Goal: Find specific page/section

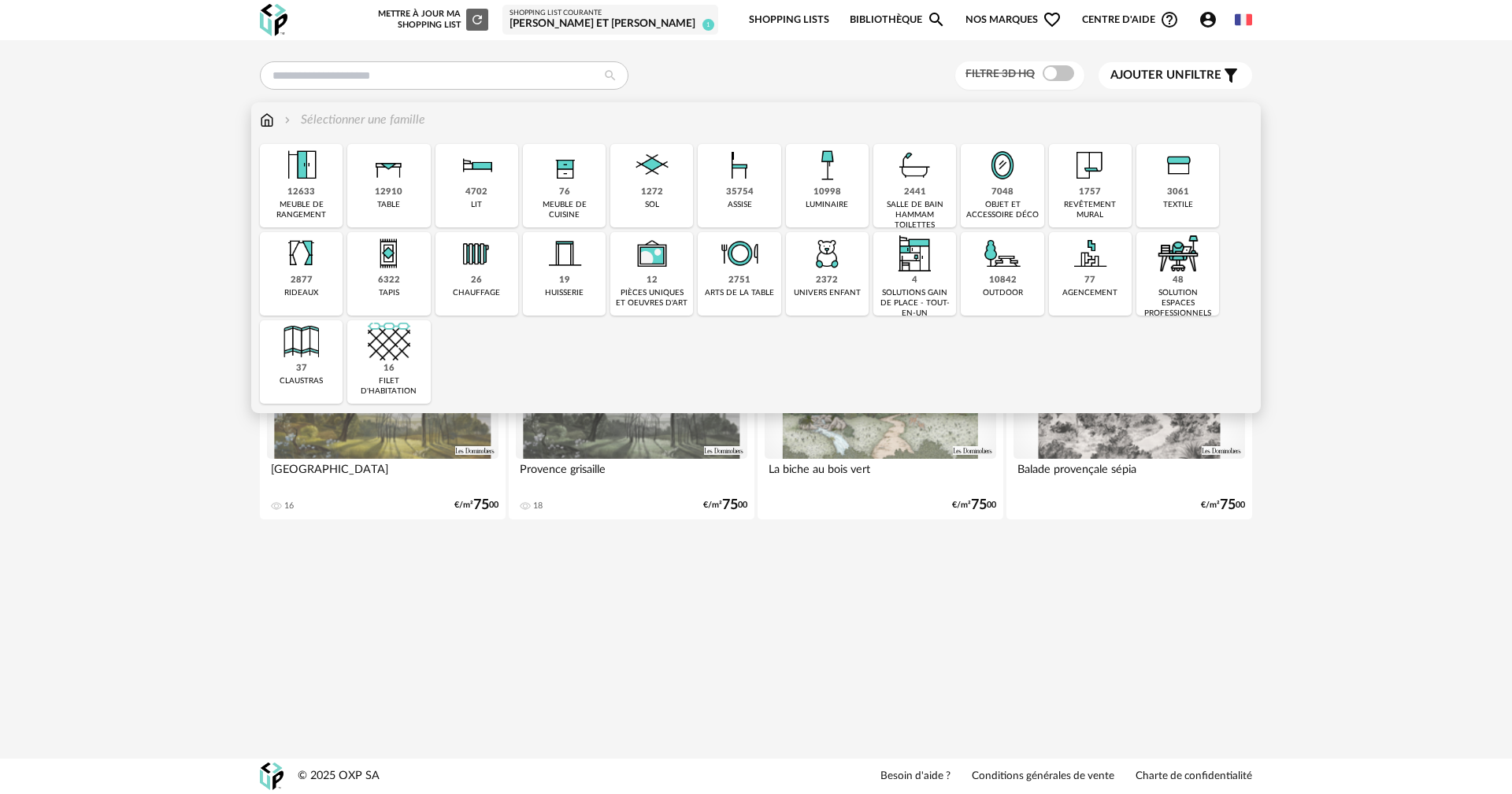
click at [302, 190] on div "12633" at bounding box center [301, 192] width 28 height 12
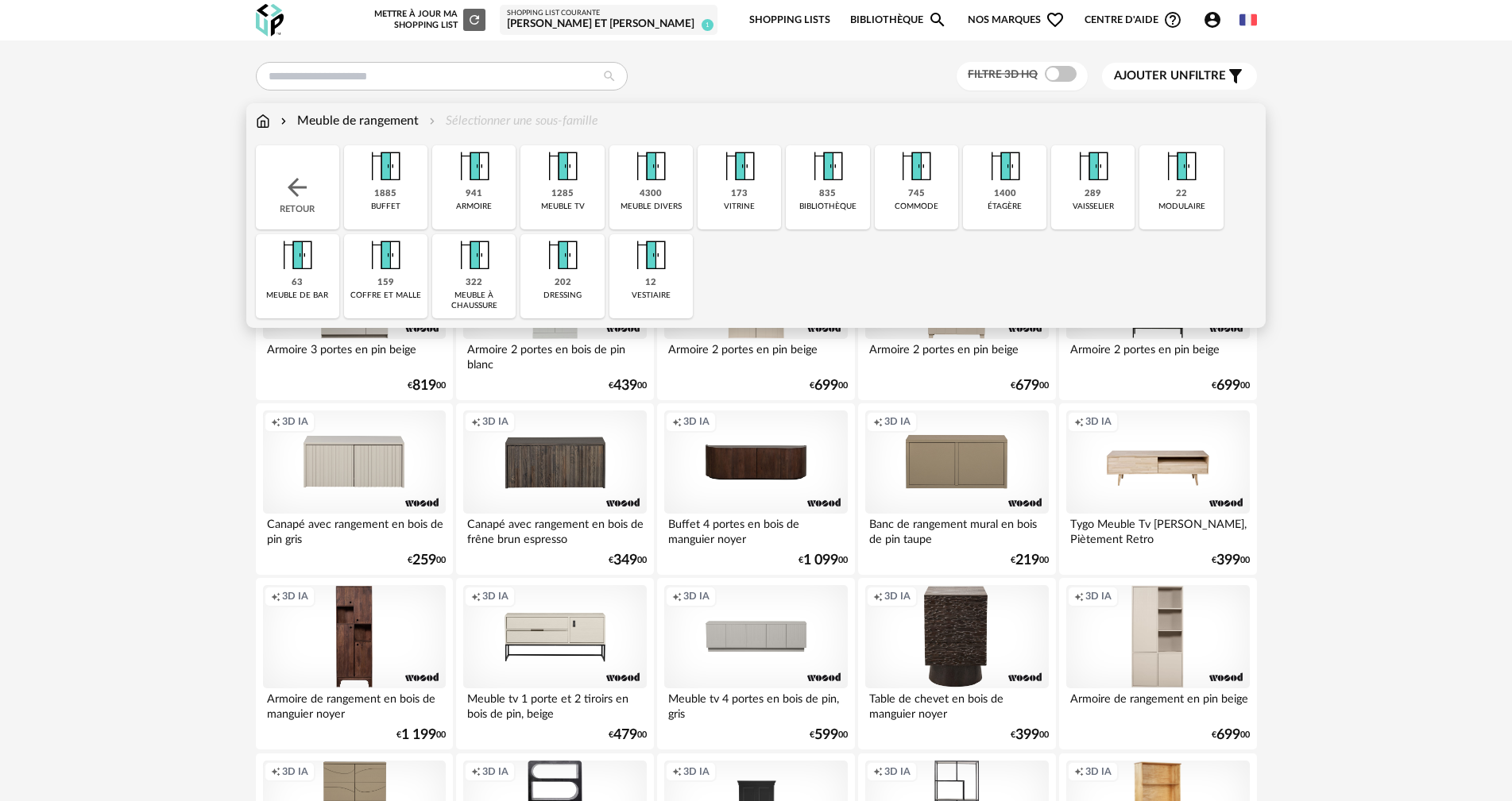
click at [659, 182] on img at bounding box center [650, 166] width 43 height 43
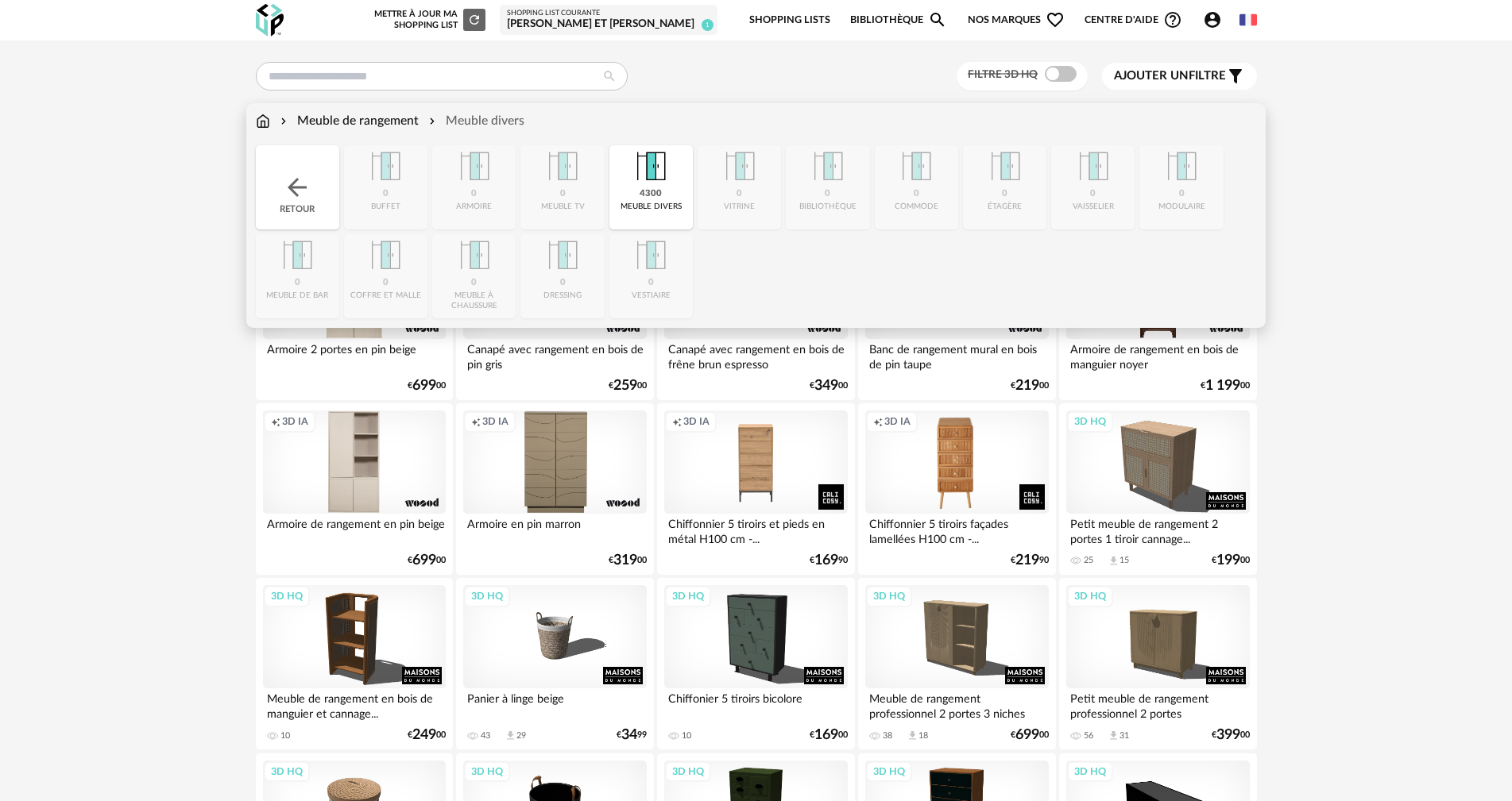
click at [654, 184] on img at bounding box center [650, 166] width 43 height 43
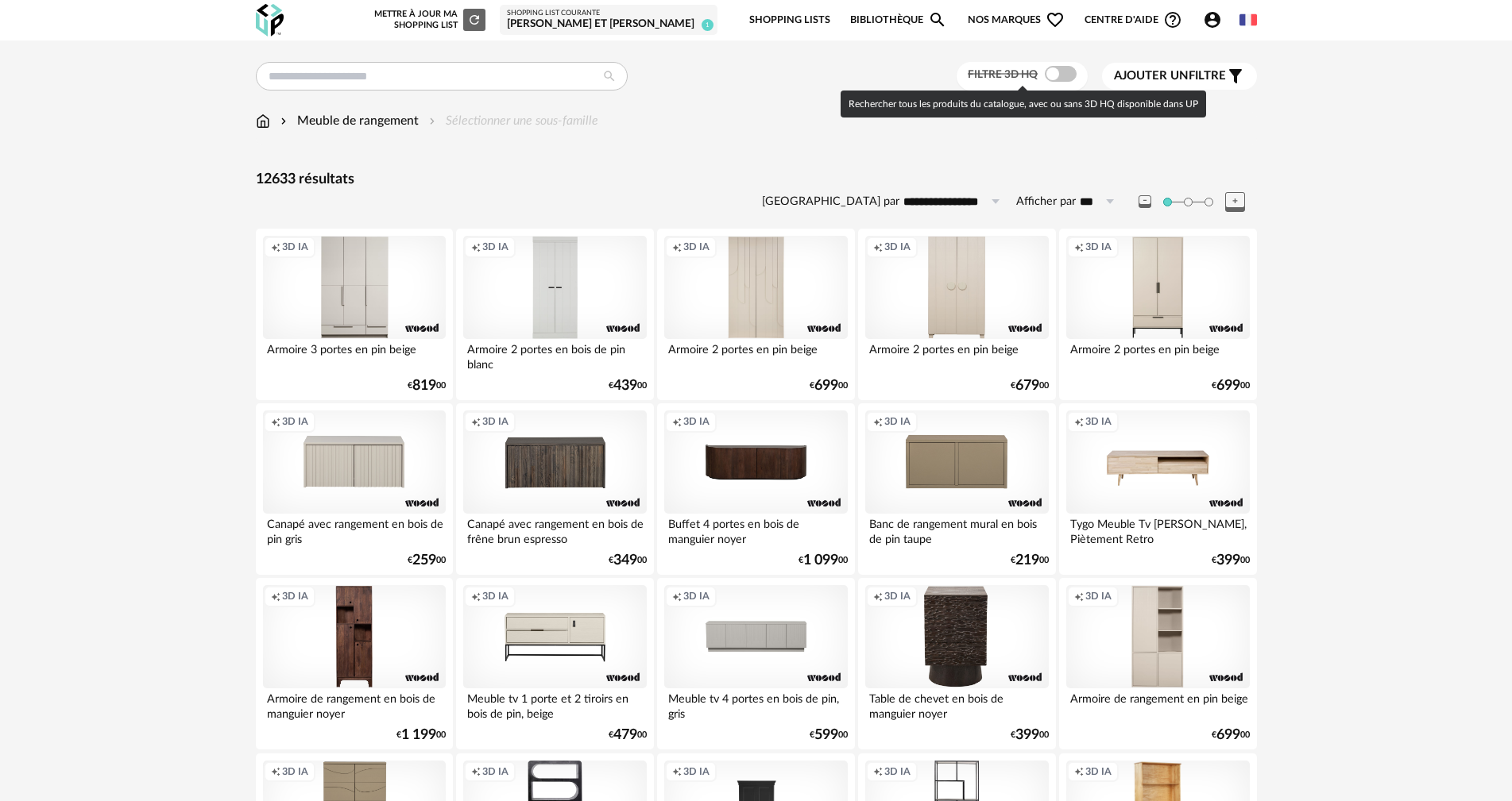
click at [1060, 77] on span at bounding box center [1061, 74] width 32 height 15
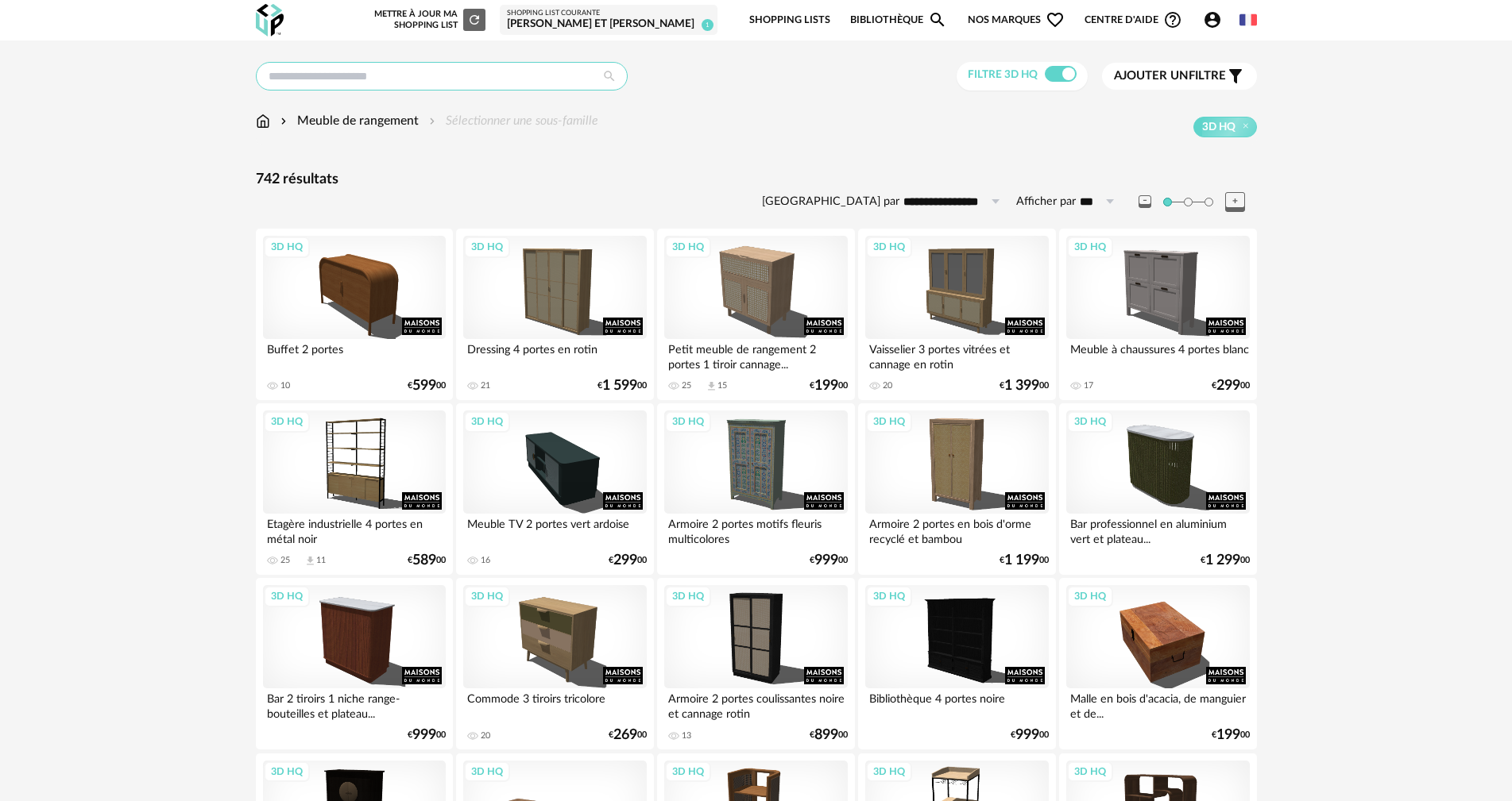
click at [531, 80] on input "text" at bounding box center [441, 75] width 372 height 28
type input "**********"
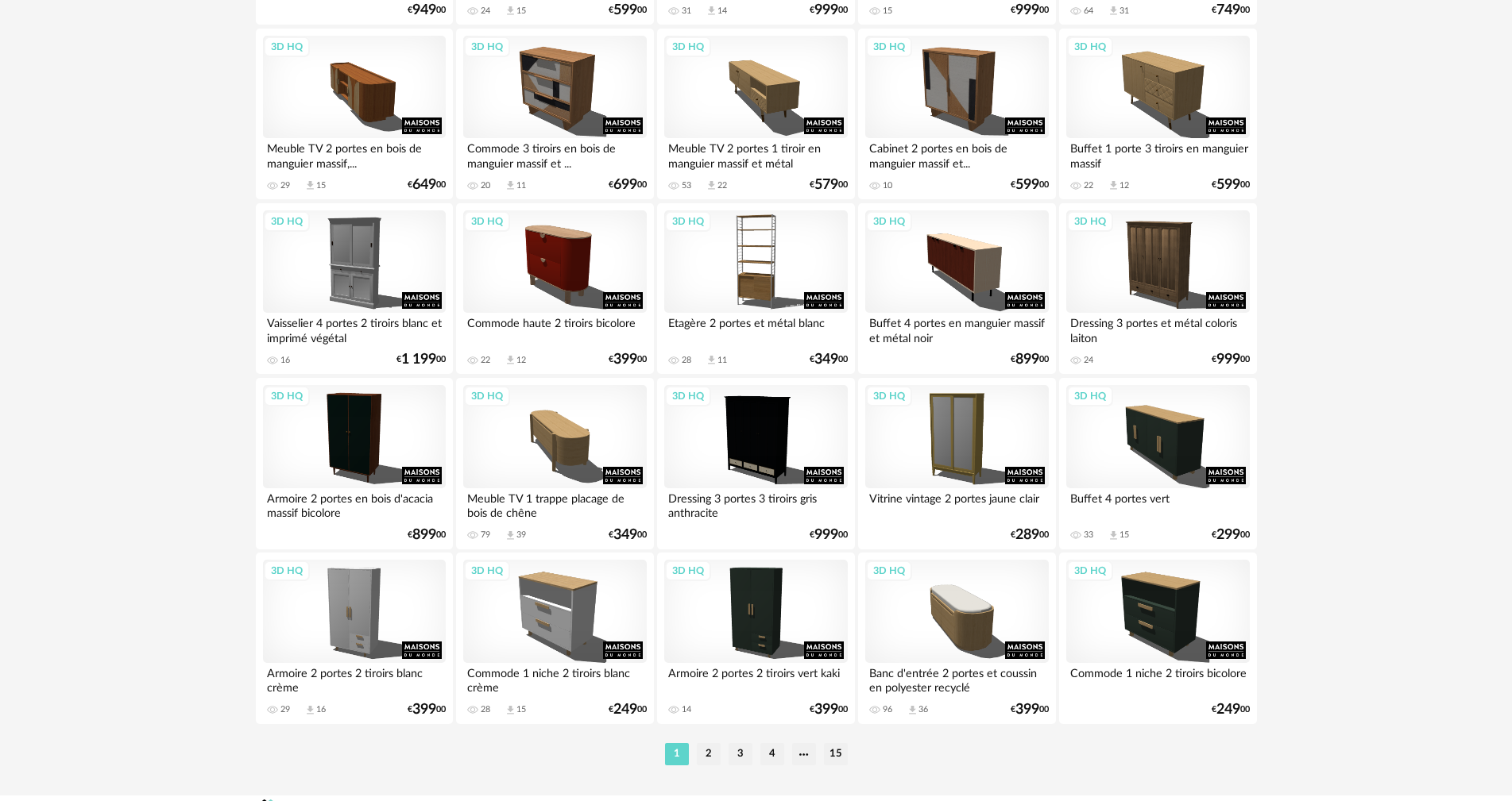
scroll to position [3028, 0]
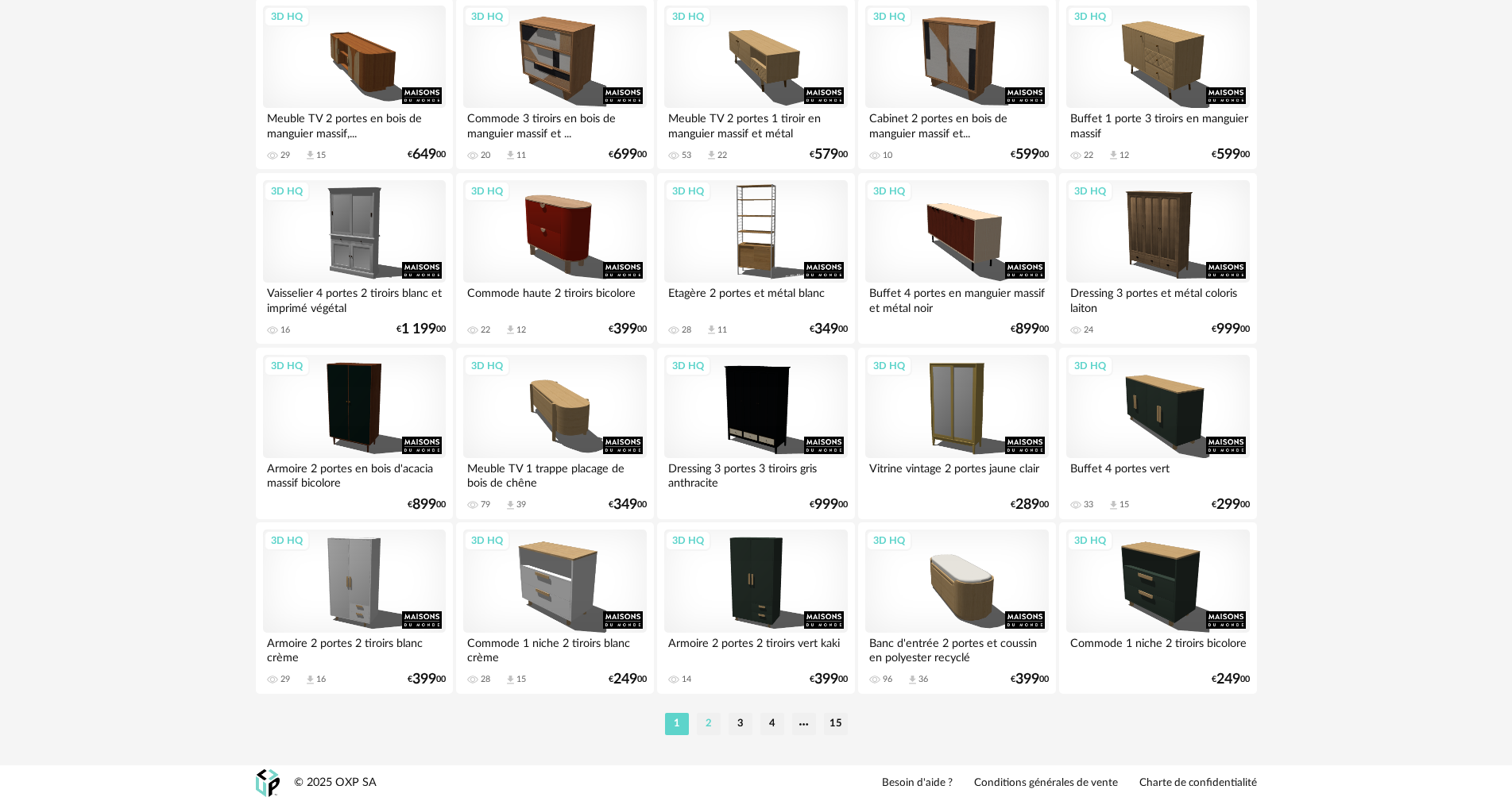
click at [708, 725] on li "2" at bounding box center [709, 724] width 24 height 22
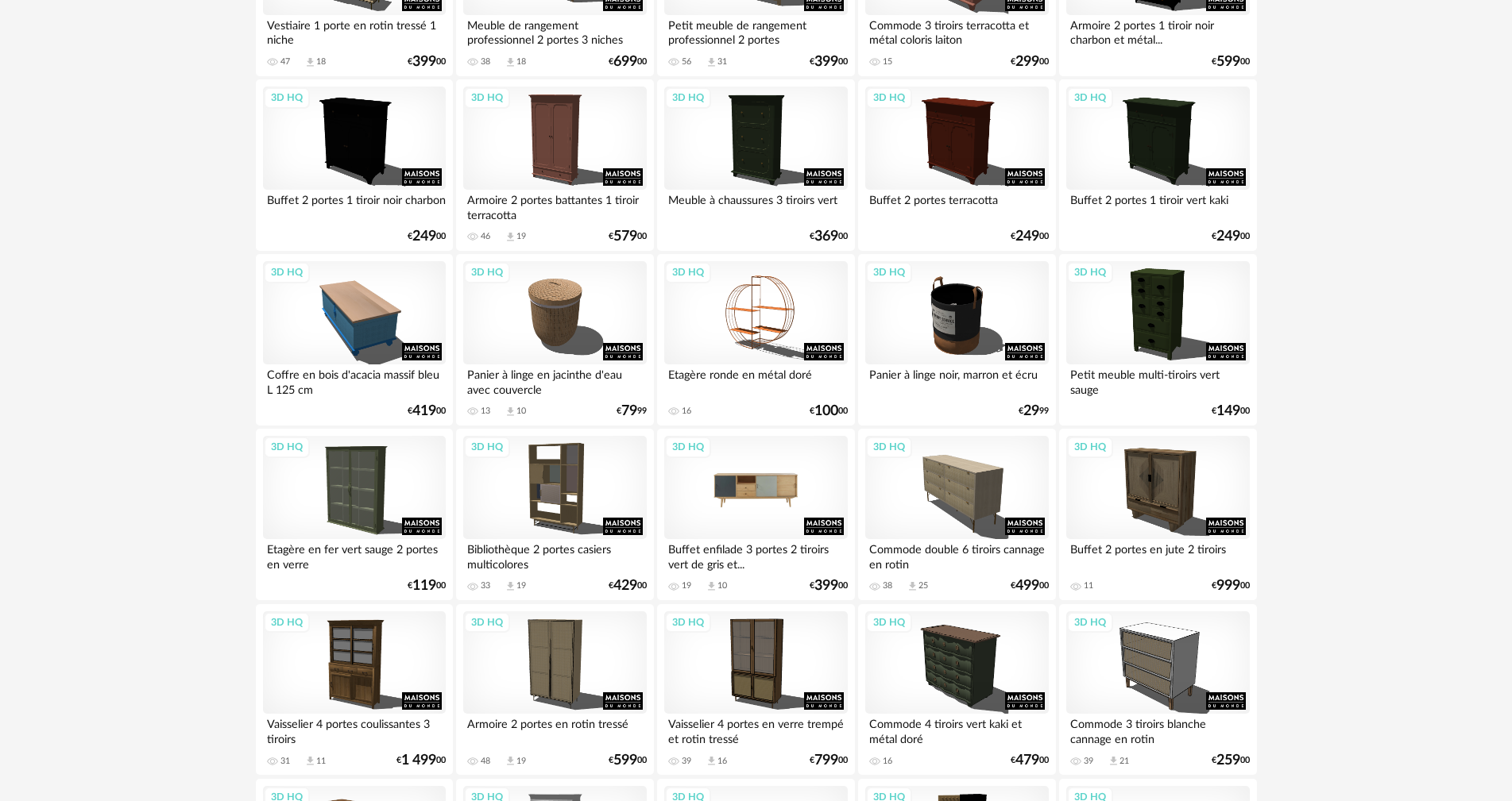
scroll to position [1907, 0]
